Goal: Task Accomplishment & Management: Use online tool/utility

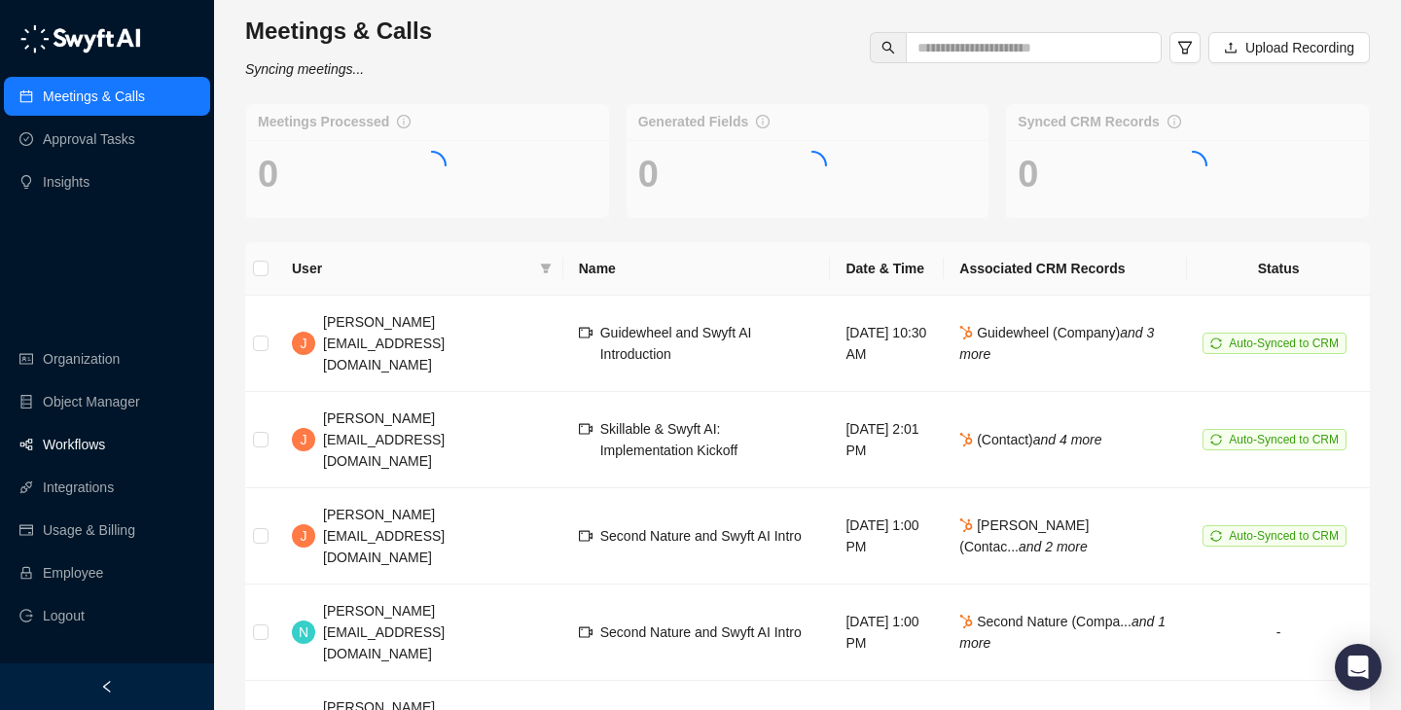
click at [103, 451] on link "Workflows" at bounding box center [74, 444] width 62 height 39
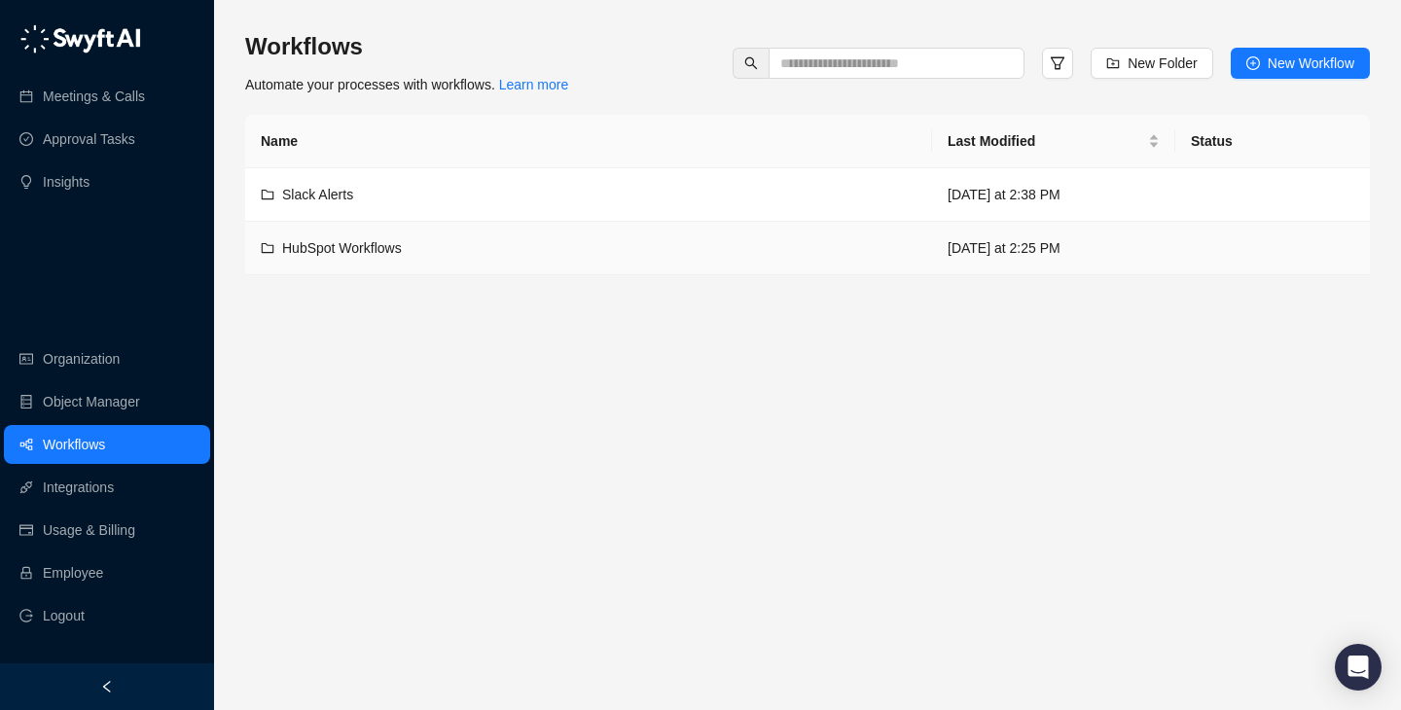
click at [652, 248] on div "HubSpot Workflows" at bounding box center [589, 247] width 656 height 21
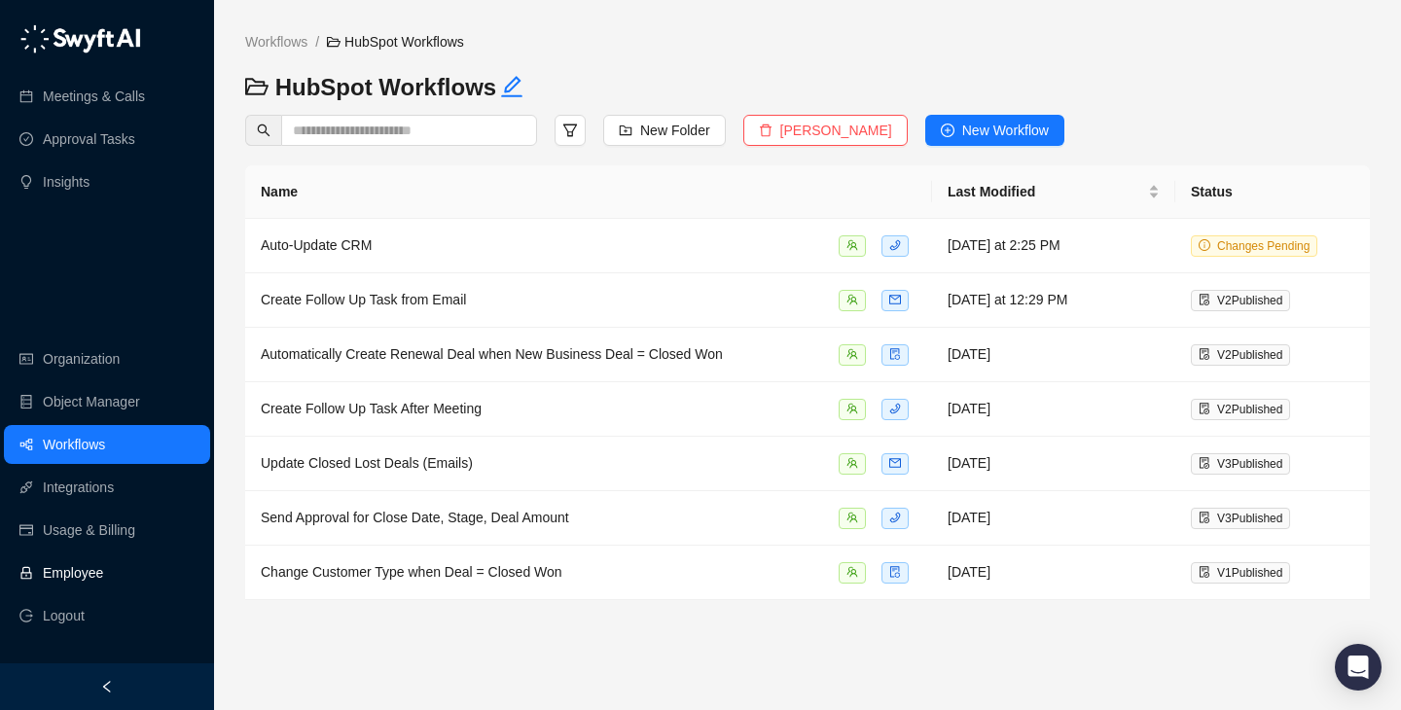
click at [103, 581] on link "Employee" at bounding box center [73, 573] width 60 height 39
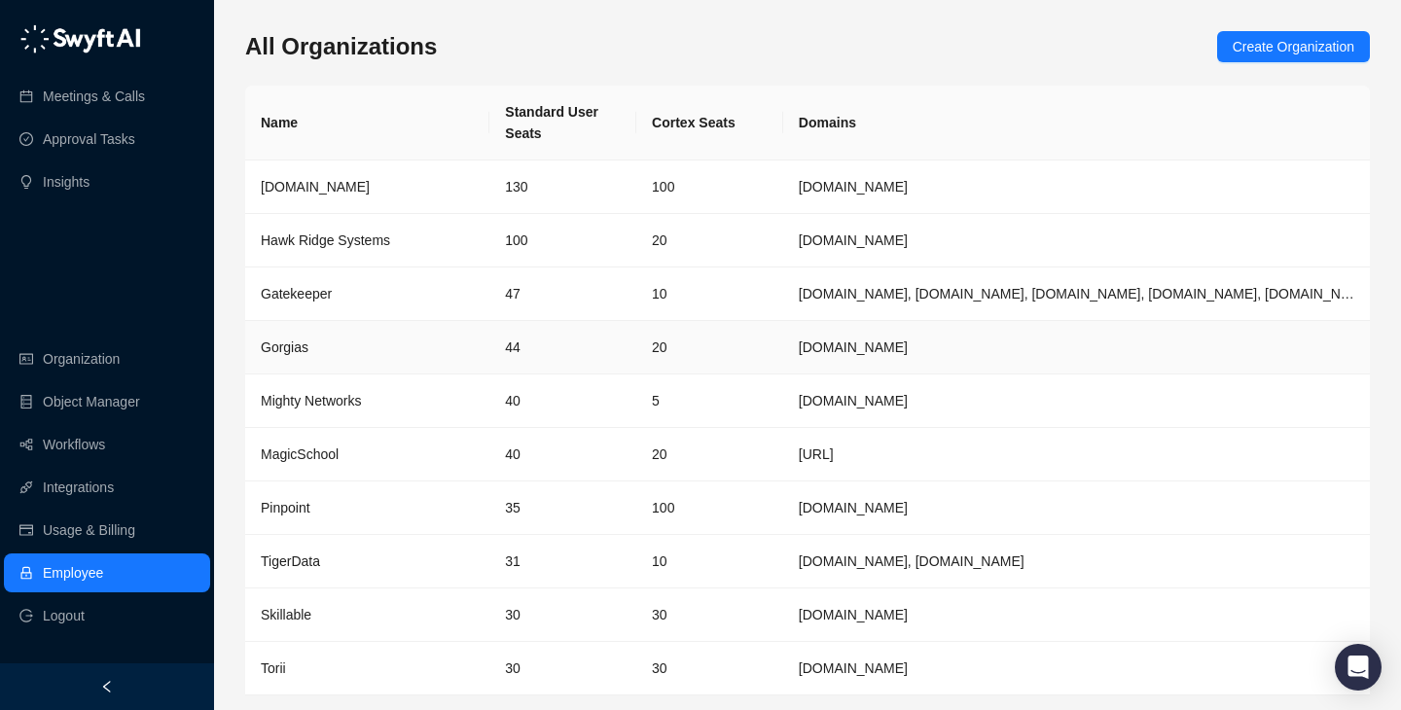
click at [462, 352] on div "Gorgias" at bounding box center [367, 347] width 213 height 21
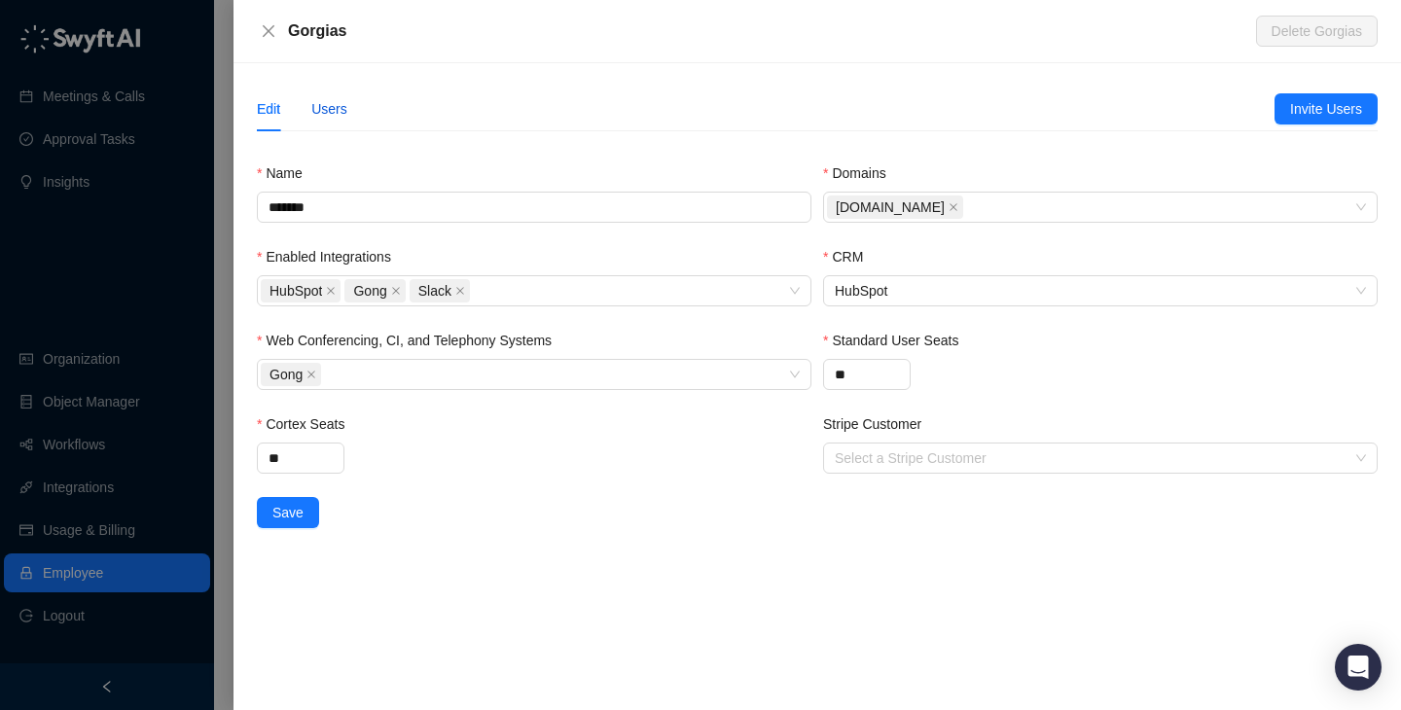
click at [313, 113] on div "Users" at bounding box center [329, 108] width 36 height 21
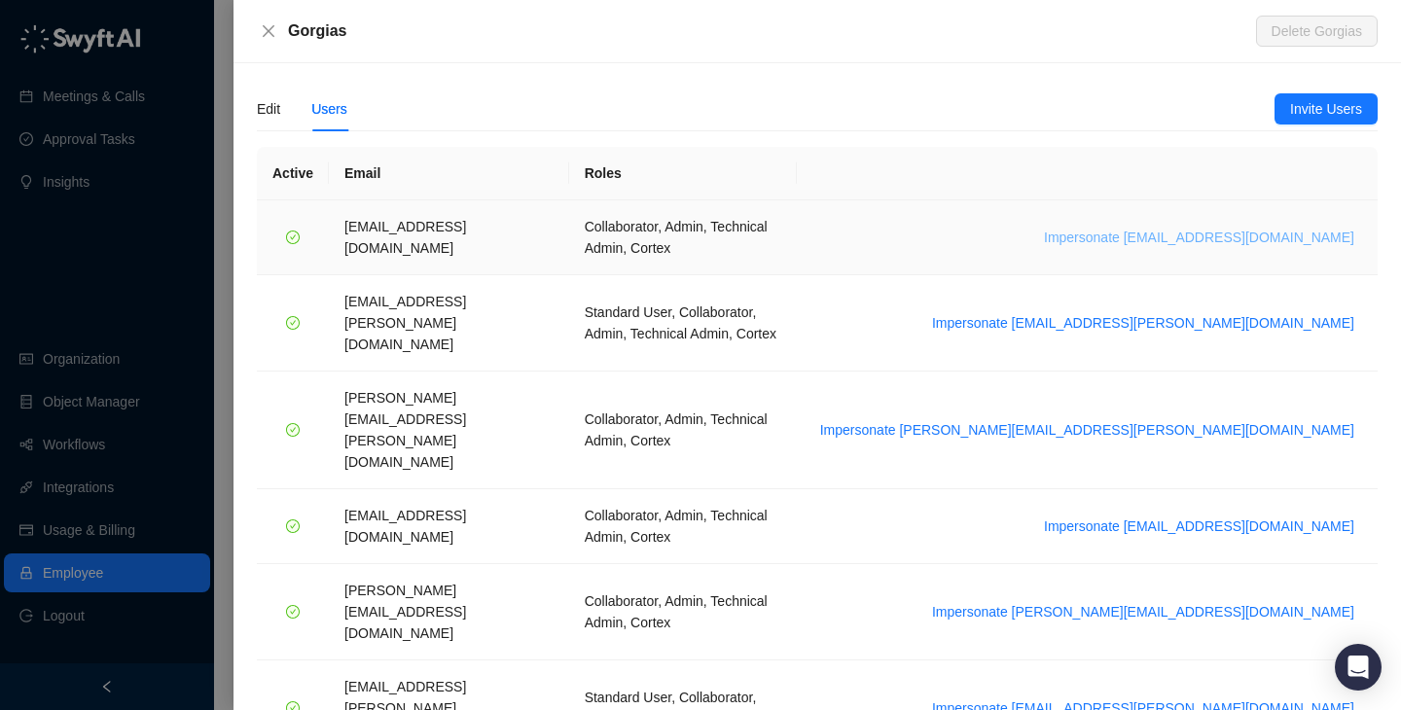
click at [1156, 227] on span "Impersonate [EMAIL_ADDRESS][DOMAIN_NAME]" at bounding box center [1199, 237] width 310 height 21
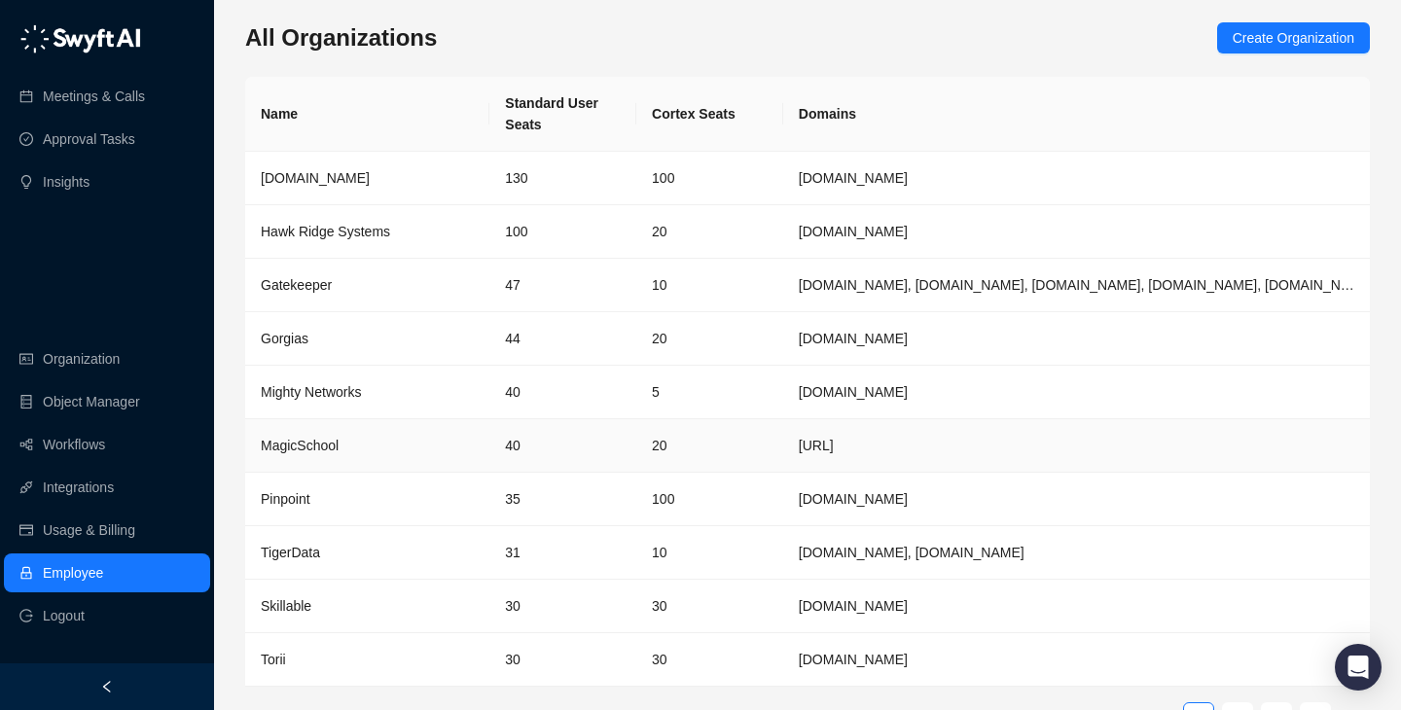
scroll to position [11, 0]
click at [430, 349] on td "Gorgias" at bounding box center [367, 337] width 244 height 54
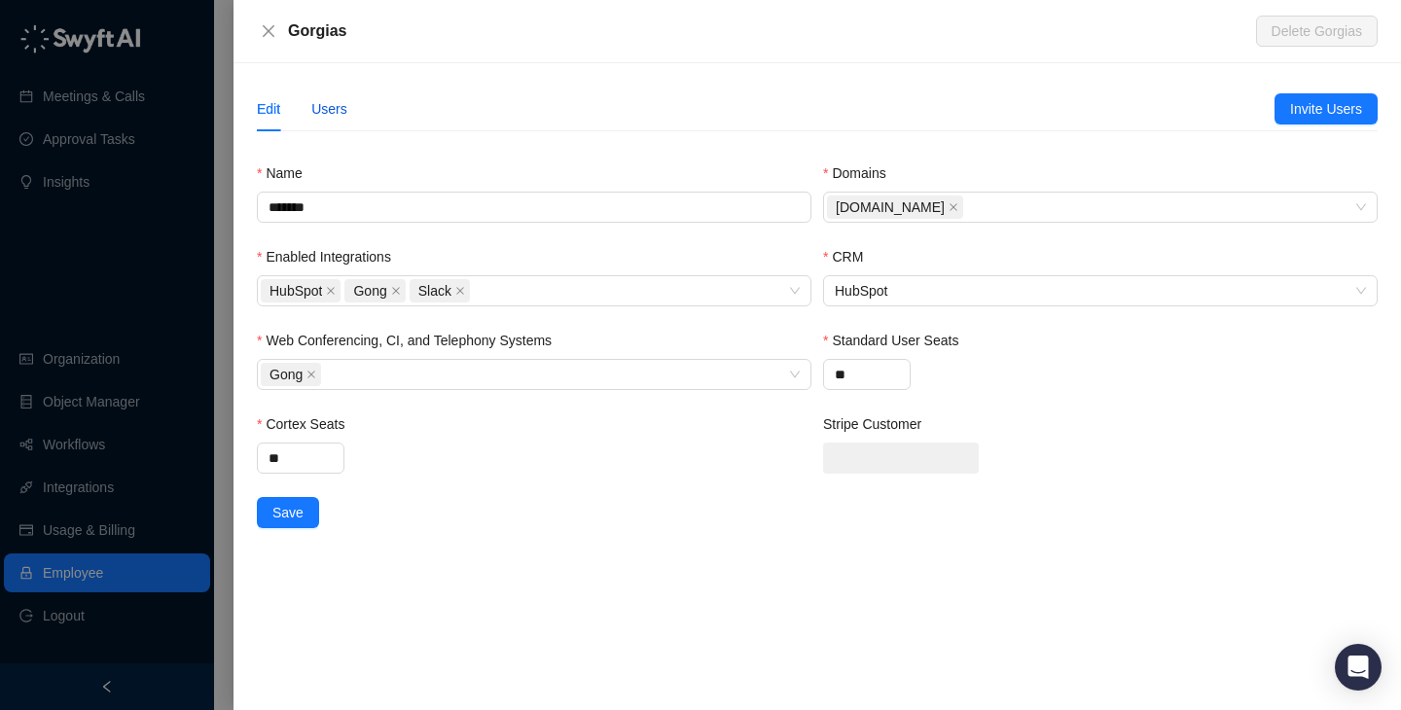
click at [330, 111] on div "Users" at bounding box center [329, 108] width 36 height 21
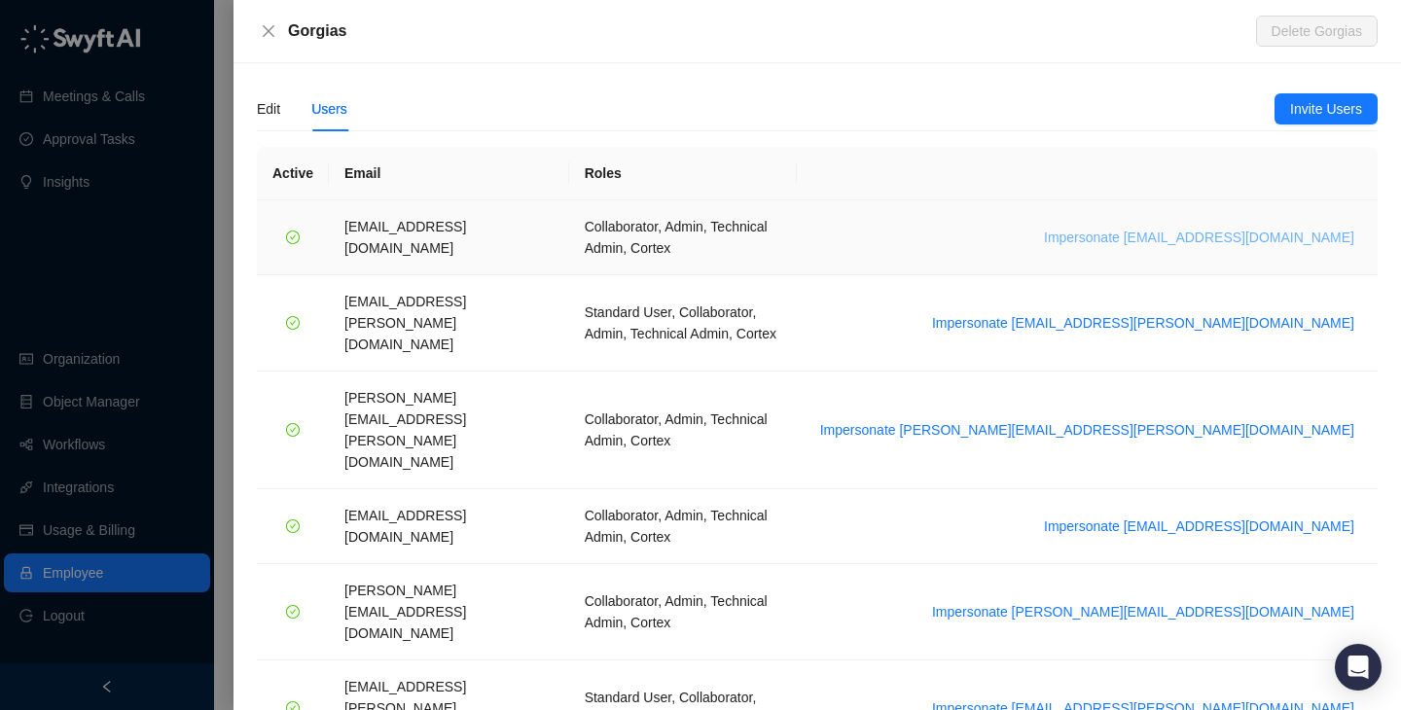
click at [1221, 237] on span "Impersonate [EMAIL_ADDRESS][DOMAIN_NAME]" at bounding box center [1199, 237] width 310 height 21
